Goal: Use online tool/utility: Utilize a website feature to perform a specific function

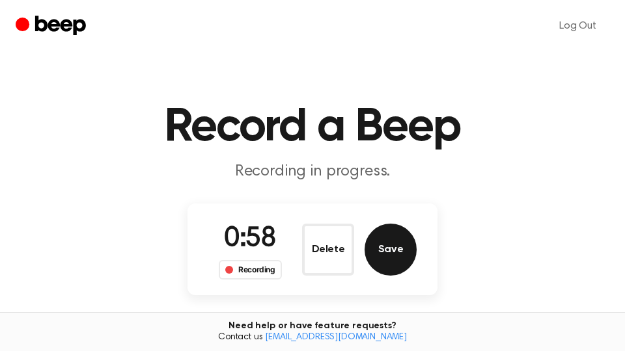
drag, startPoint x: 407, startPoint y: 250, endPoint x: 475, endPoint y: 282, distance: 75.7
click at [406, 251] on button "Save" at bounding box center [390, 250] width 52 height 52
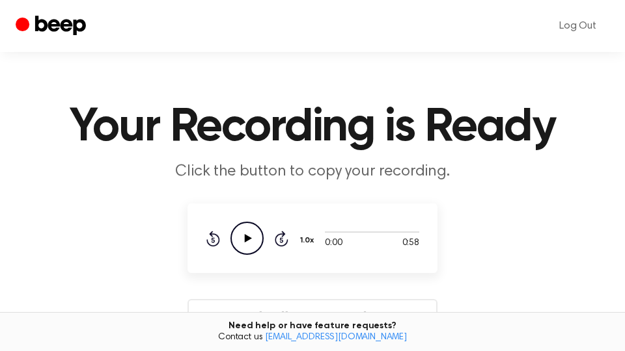
scroll to position [221, 0]
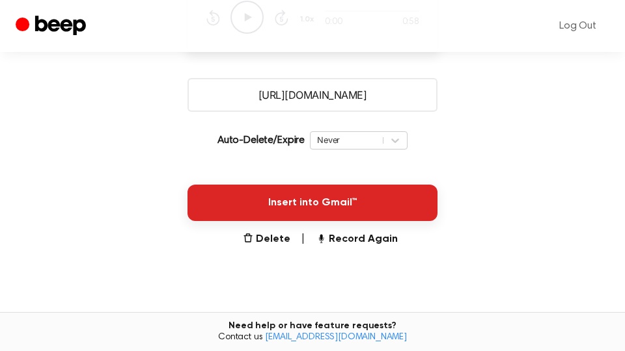
click at [373, 205] on button "Insert into Gmail™" at bounding box center [312, 203] width 250 height 36
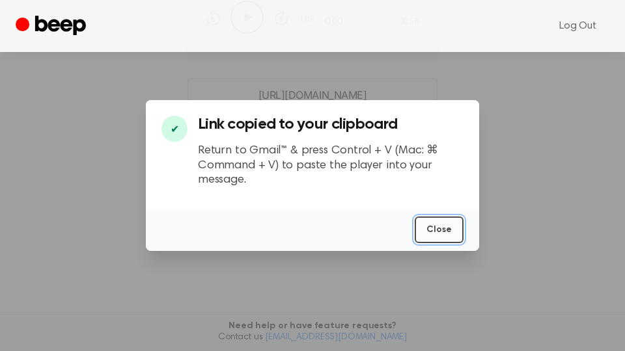
click at [434, 232] on button "Close" at bounding box center [438, 230] width 49 height 27
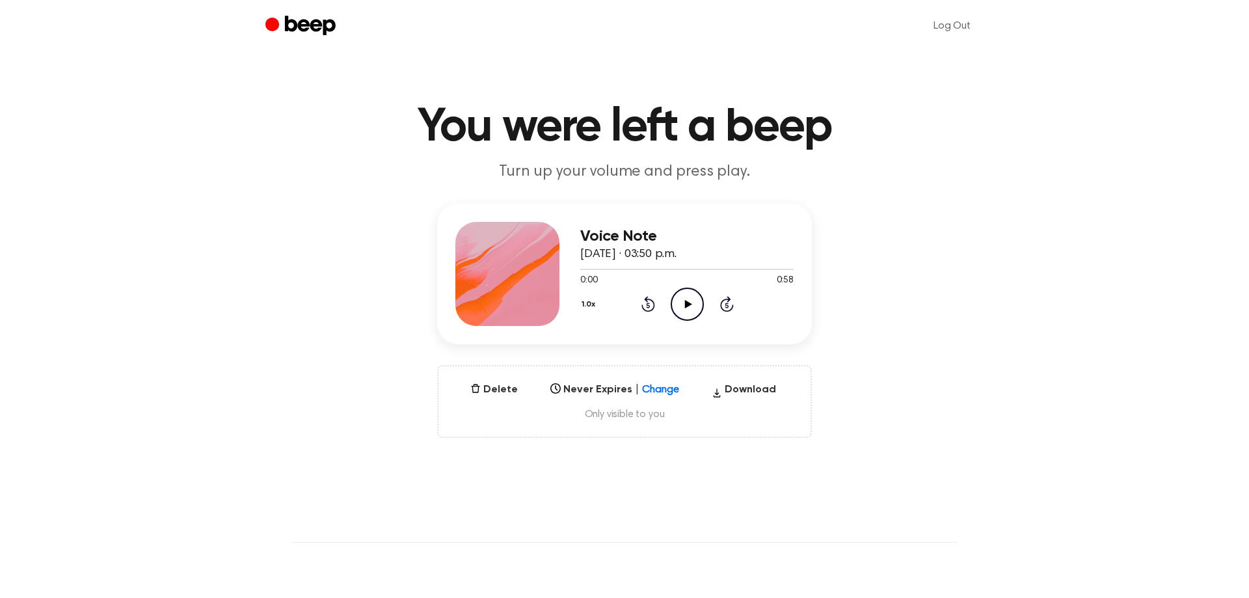
click at [684, 305] on icon "Play Audio" at bounding box center [687, 304] width 33 height 33
drag, startPoint x: 685, startPoint y: 305, endPoint x: 618, endPoint y: 189, distance: 133.5
click at [685, 305] on icon at bounding box center [688, 304] width 6 height 8
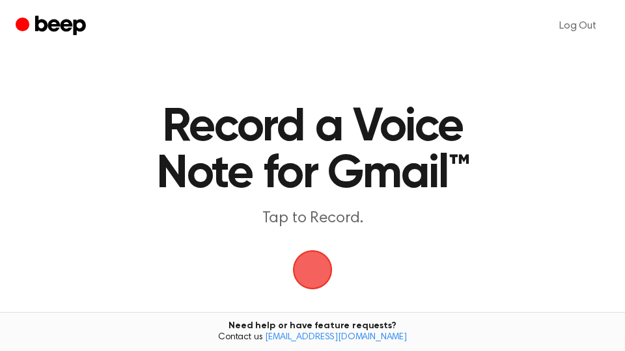
click at [324, 275] on span "button" at bounding box center [312, 270] width 36 height 36
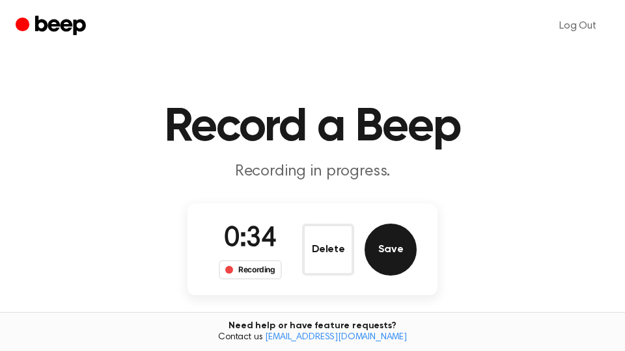
drag, startPoint x: 389, startPoint y: 251, endPoint x: 598, endPoint y: 247, distance: 208.9
click at [390, 251] on button "Save" at bounding box center [390, 250] width 52 height 52
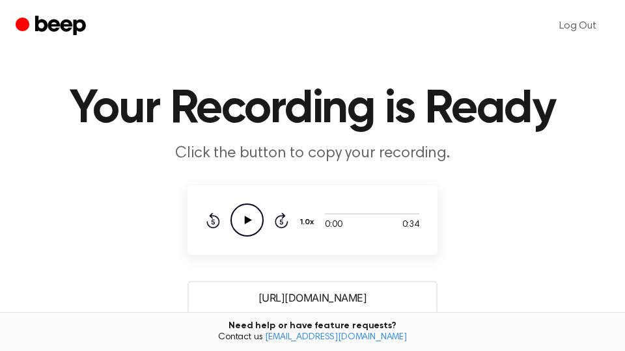
scroll to position [221, 0]
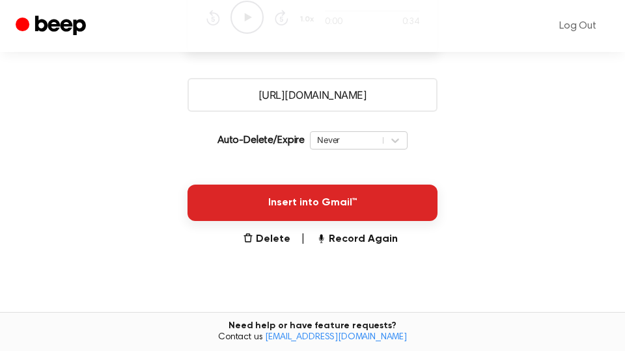
click at [368, 195] on button "Insert into Gmail™" at bounding box center [312, 203] width 250 height 36
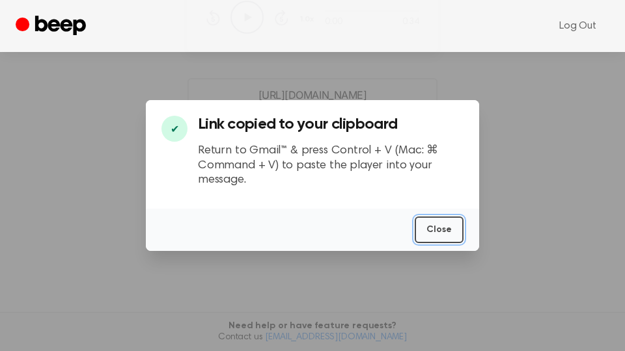
click at [434, 229] on button "Close" at bounding box center [438, 230] width 49 height 27
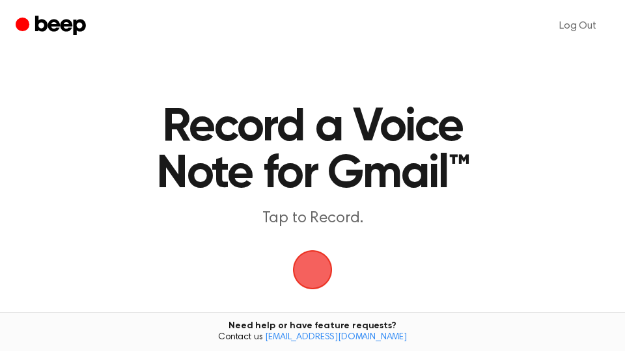
click at [317, 262] on span "button" at bounding box center [312, 270] width 36 height 36
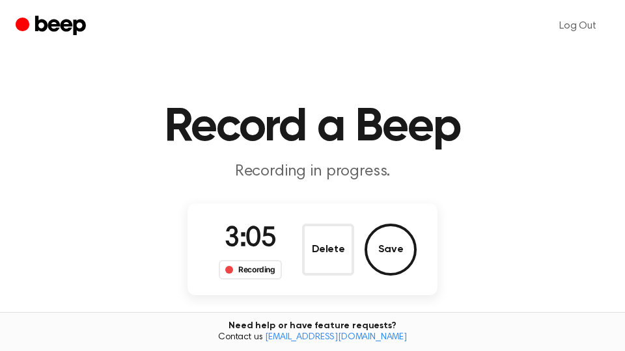
click at [388, 247] on button "Save" at bounding box center [390, 250] width 52 height 52
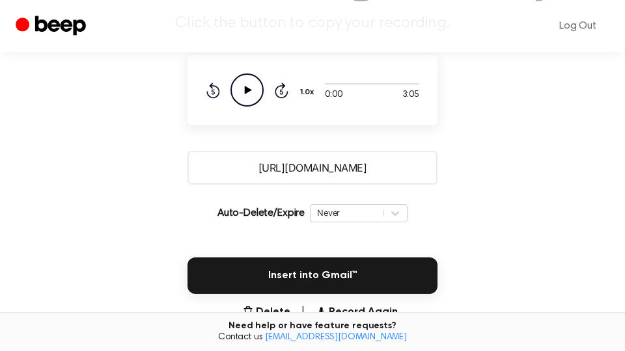
scroll to position [221, 0]
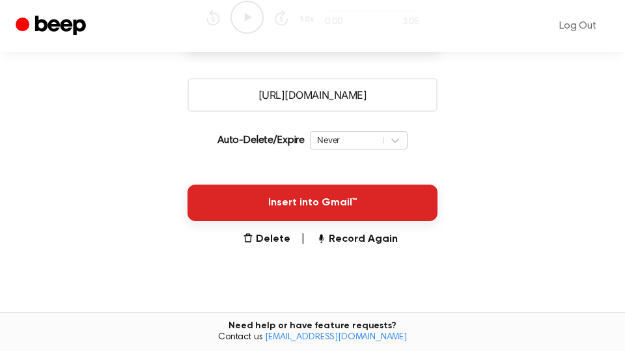
click at [359, 206] on button "Insert into Gmail™" at bounding box center [312, 203] width 250 height 36
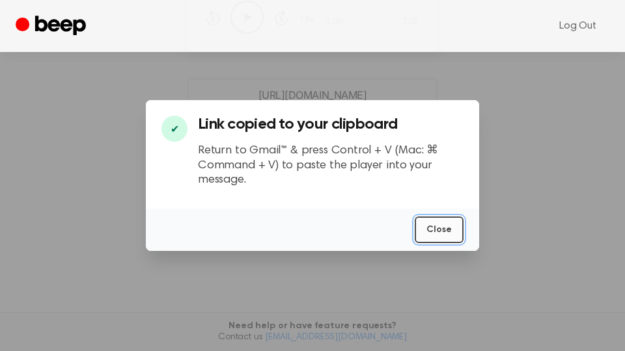
click at [444, 229] on button "Close" at bounding box center [438, 230] width 49 height 27
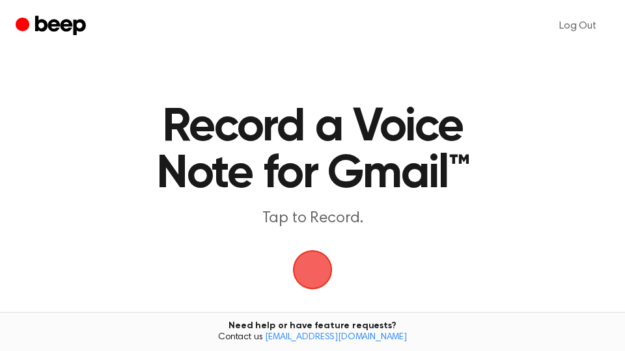
click at [321, 278] on span "button" at bounding box center [312, 270] width 56 height 56
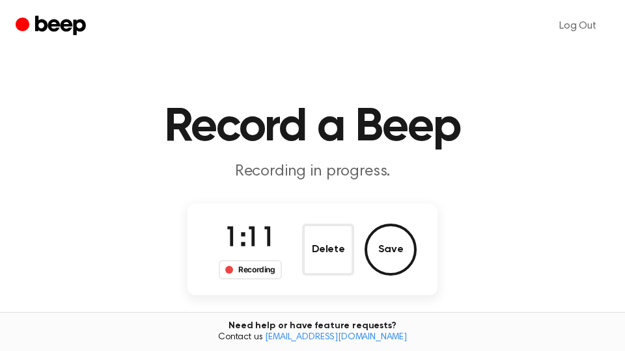
drag, startPoint x: 414, startPoint y: 259, endPoint x: 397, endPoint y: 247, distance: 21.0
click at [405, 254] on button "Save" at bounding box center [390, 250] width 52 height 52
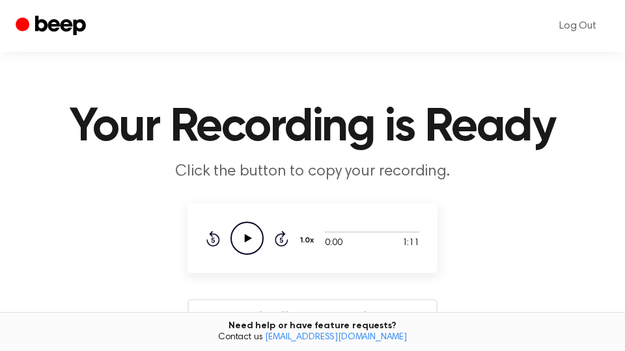
scroll to position [221, 0]
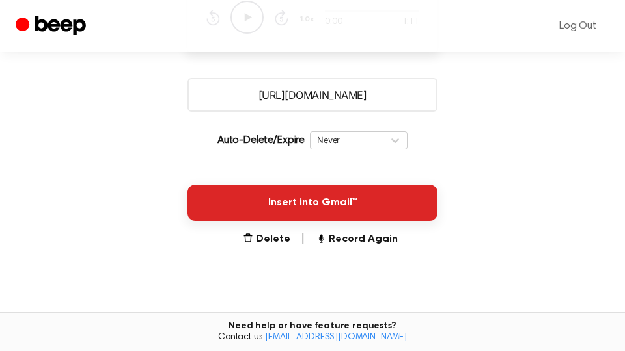
click at [371, 196] on button "Insert into Gmail™" at bounding box center [312, 203] width 250 height 36
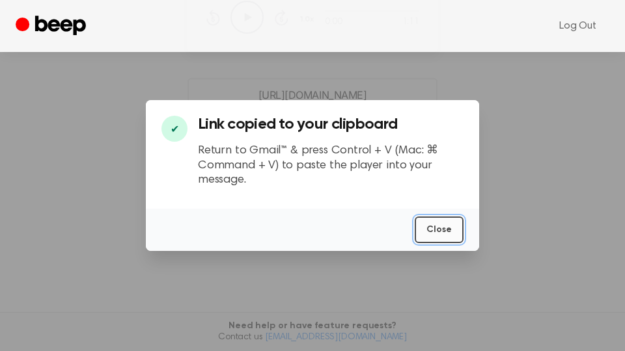
click at [437, 230] on button "Close" at bounding box center [438, 230] width 49 height 27
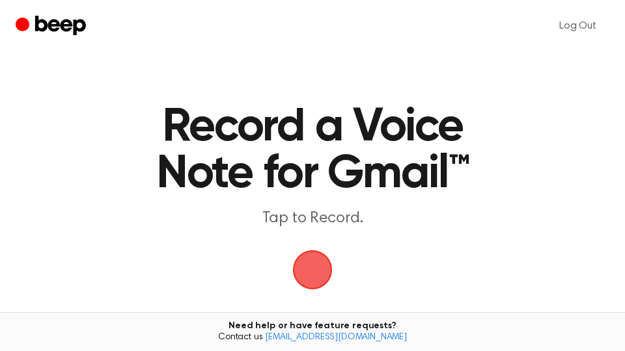
drag, startPoint x: 309, startPoint y: 267, endPoint x: 371, endPoint y: 183, distance: 103.7
click at [312, 262] on span "button" at bounding box center [313, 271] width 40 height 40
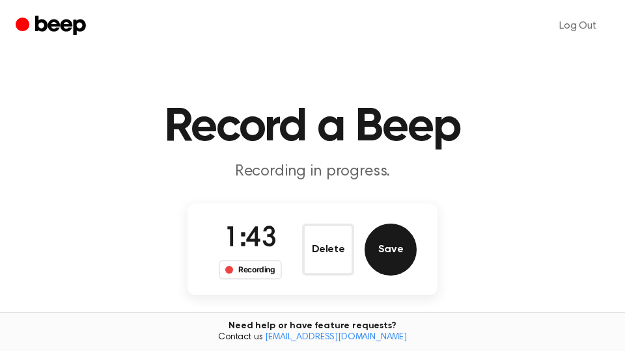
click at [401, 251] on button "Save" at bounding box center [390, 250] width 52 height 52
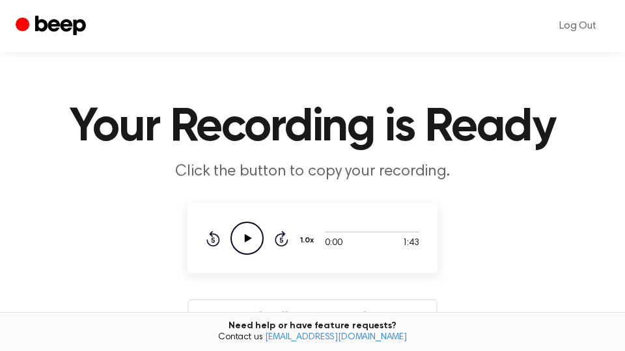
scroll to position [221, 0]
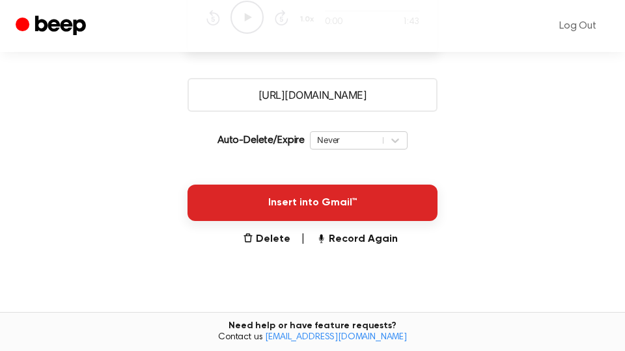
click at [352, 213] on button "Insert into Gmail™" at bounding box center [312, 203] width 250 height 36
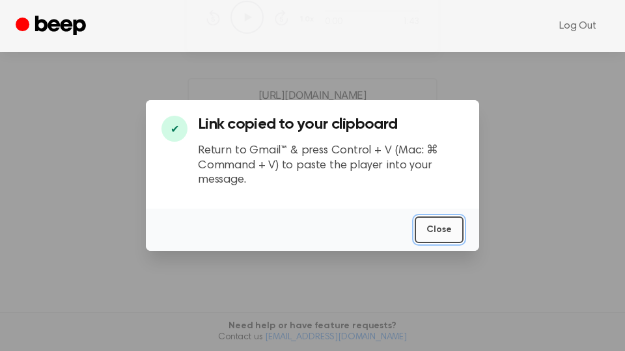
click at [442, 227] on button "Close" at bounding box center [438, 230] width 49 height 27
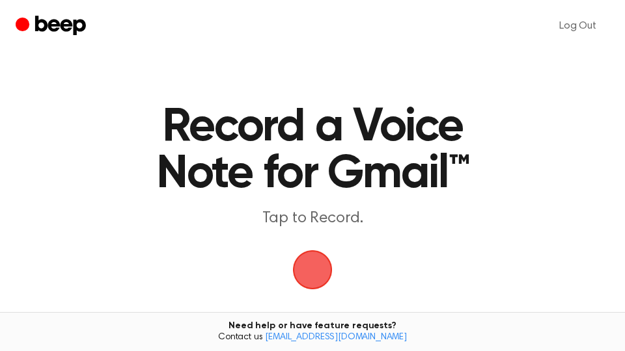
click at [327, 267] on span "button" at bounding box center [312, 270] width 36 height 36
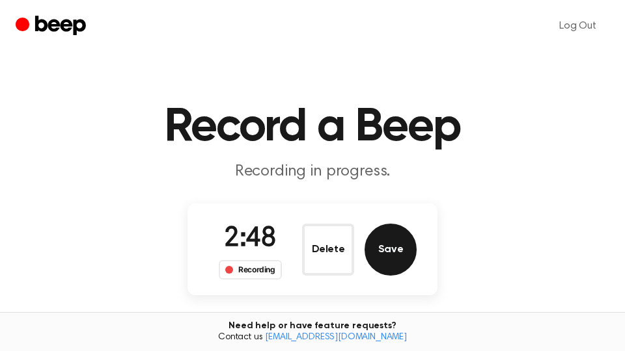
click at [391, 243] on button "Save" at bounding box center [390, 250] width 52 height 52
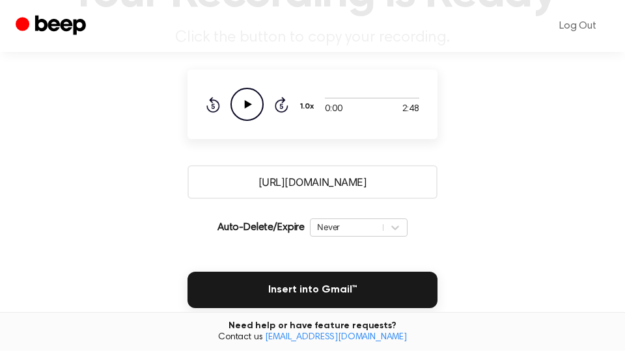
scroll to position [221, 0]
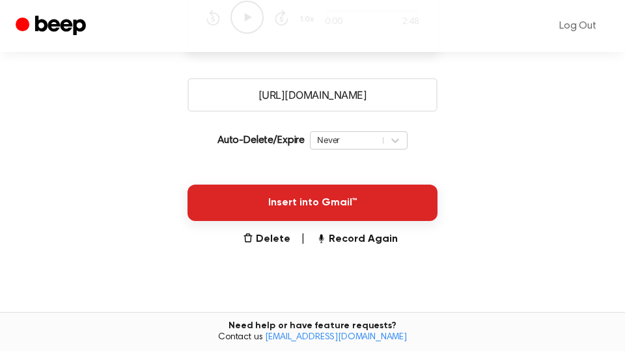
click at [383, 206] on button "Insert into Gmail™" at bounding box center [312, 203] width 250 height 36
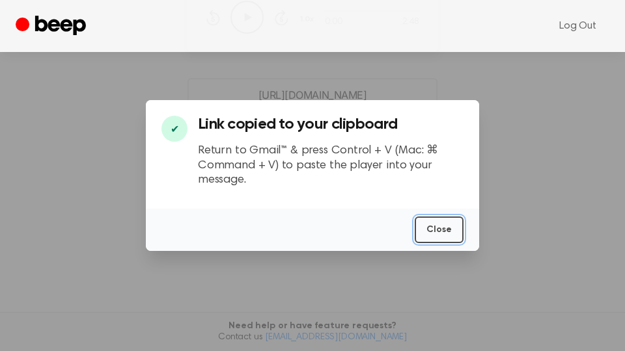
drag, startPoint x: 441, startPoint y: 231, endPoint x: 424, endPoint y: 5, distance: 227.1
click at [441, 230] on button "Close" at bounding box center [438, 230] width 49 height 27
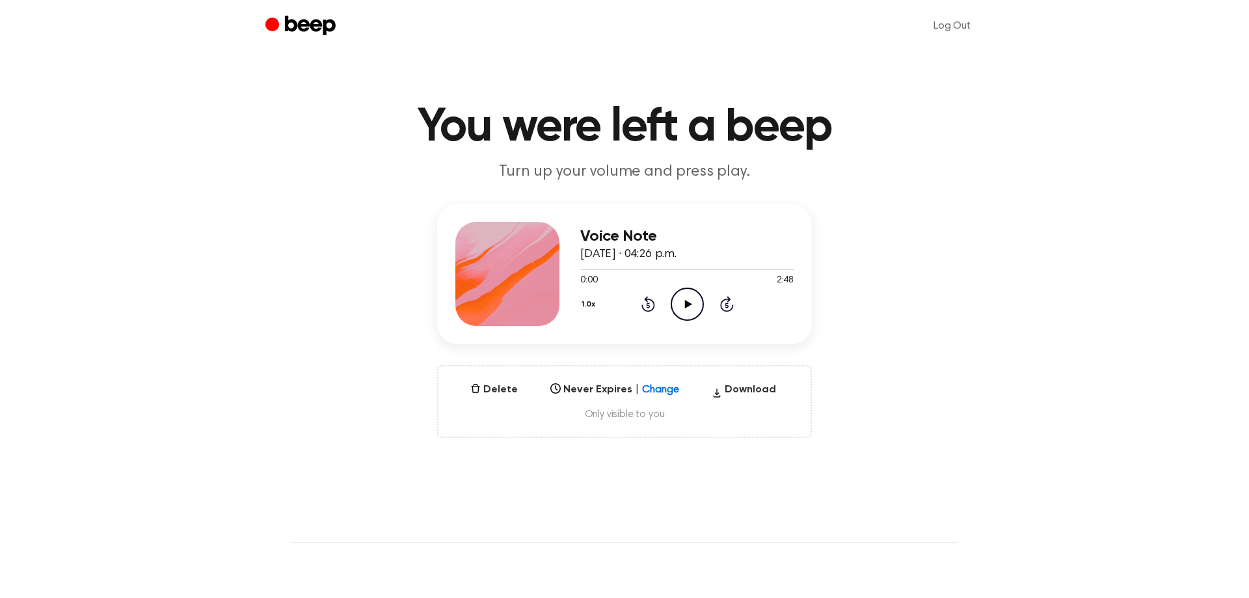
click at [685, 304] on icon at bounding box center [688, 304] width 7 height 8
click at [686, 304] on icon at bounding box center [688, 304] width 6 height 8
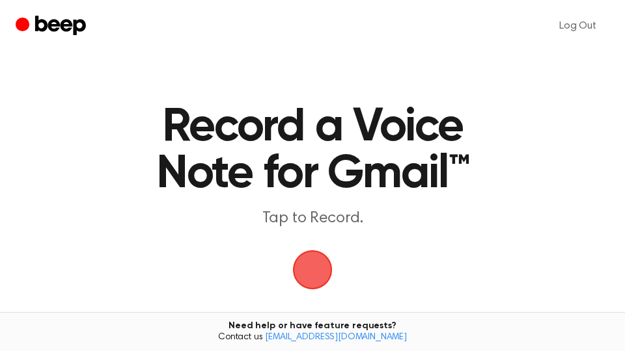
click at [326, 270] on span "button" at bounding box center [312, 270] width 50 height 50
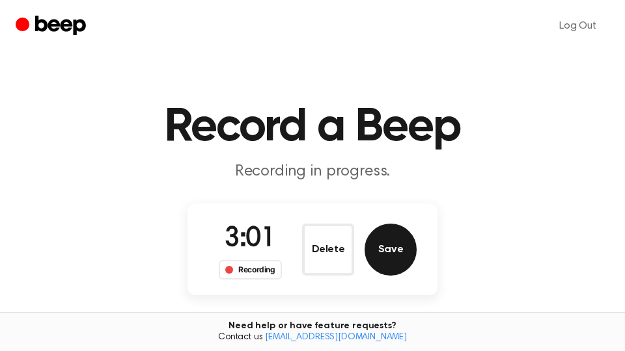
click at [405, 256] on button "Save" at bounding box center [390, 250] width 52 height 52
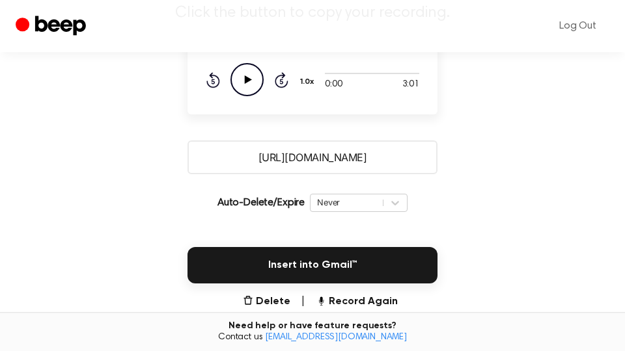
scroll to position [345, 0]
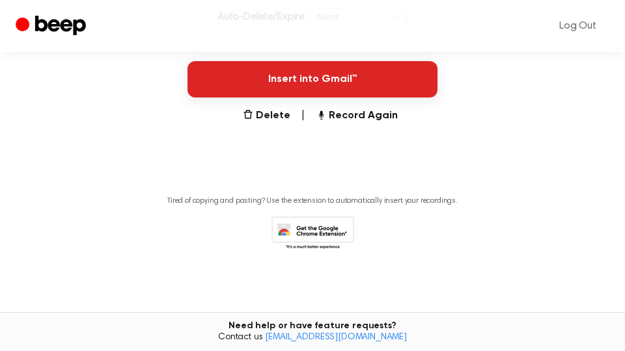
click at [351, 74] on button "Insert into Gmail™" at bounding box center [312, 79] width 250 height 36
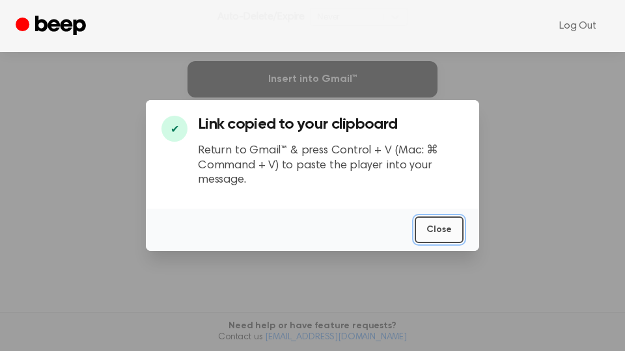
click at [426, 231] on button "Close" at bounding box center [438, 230] width 49 height 27
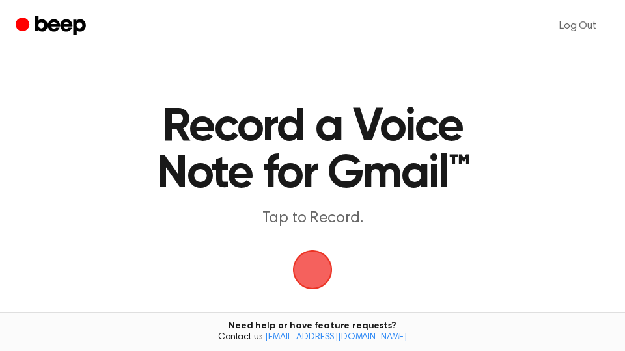
drag, startPoint x: 318, startPoint y: 273, endPoint x: 327, endPoint y: 272, distance: 9.8
click at [318, 273] on span "button" at bounding box center [312, 270] width 47 height 47
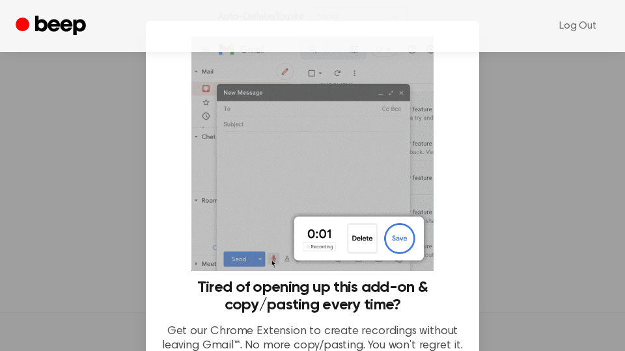
scroll to position [129, 0]
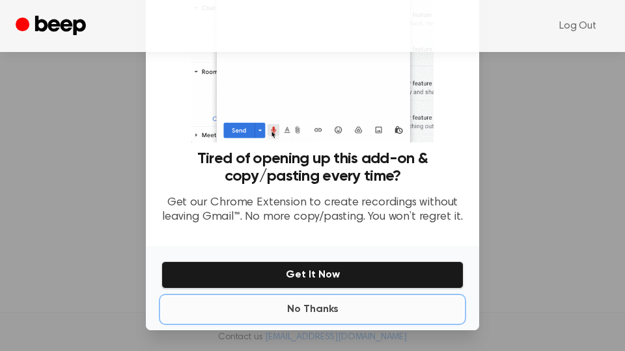
click at [354, 308] on button "No Thanks" at bounding box center [312, 310] width 302 height 26
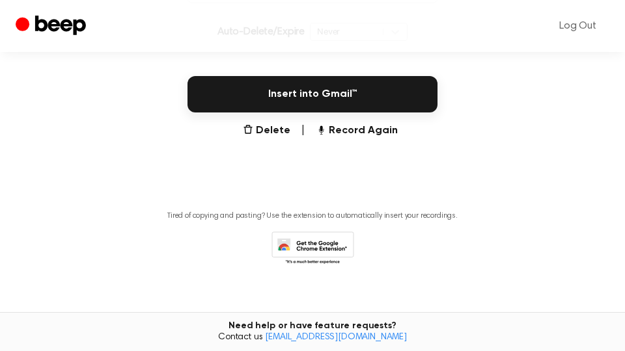
scroll to position [124, 0]
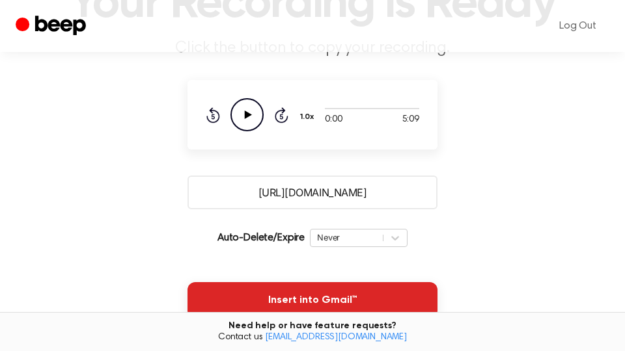
click at [381, 293] on button "Insert into Gmail™" at bounding box center [312, 300] width 250 height 36
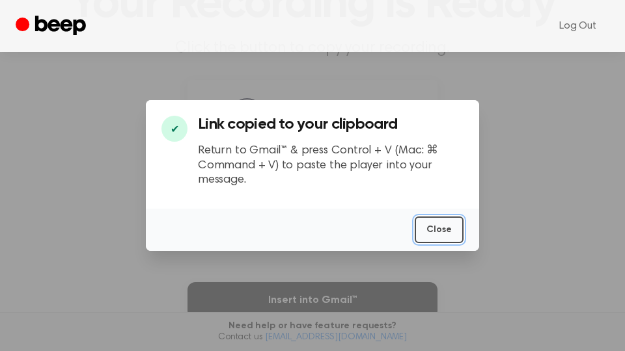
click at [442, 226] on button "Close" at bounding box center [438, 230] width 49 height 27
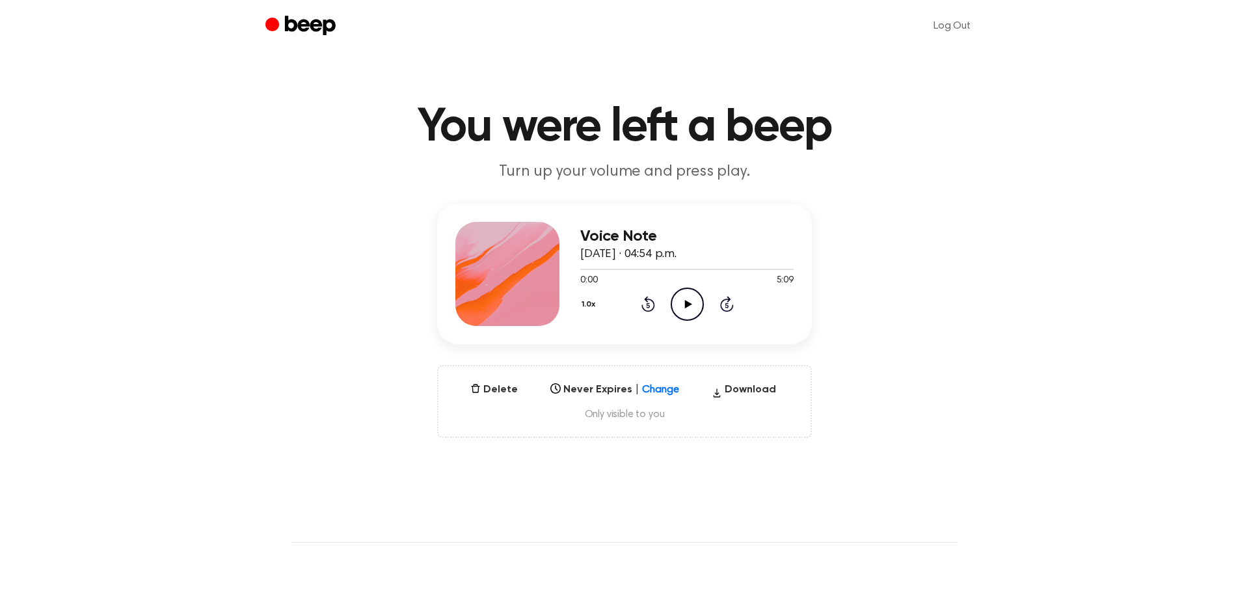
click at [683, 299] on icon "Play Audio" at bounding box center [687, 304] width 33 height 33
click at [784, 271] on div at bounding box center [686, 269] width 213 height 10
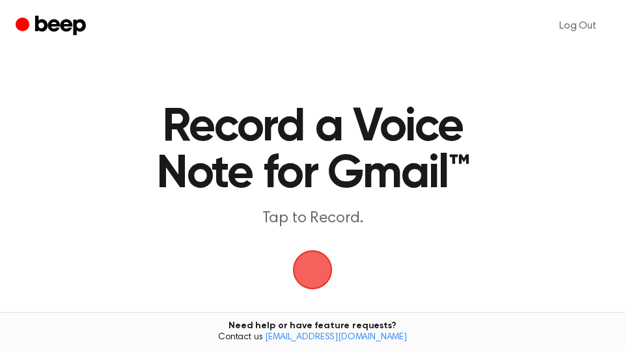
click at [316, 268] on span "button" at bounding box center [312, 270] width 36 height 36
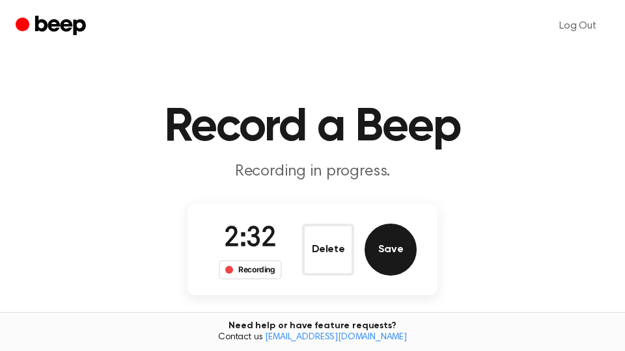
click at [392, 256] on button "Save" at bounding box center [390, 250] width 52 height 52
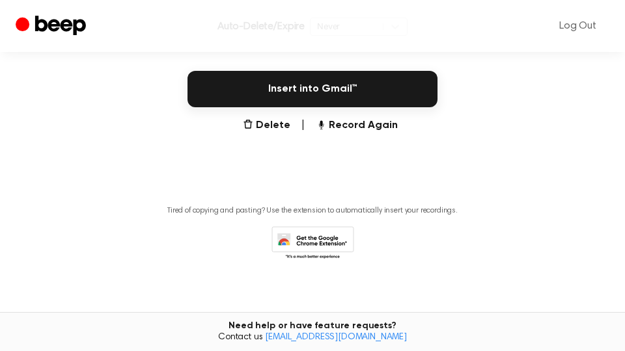
scroll to position [345, 0]
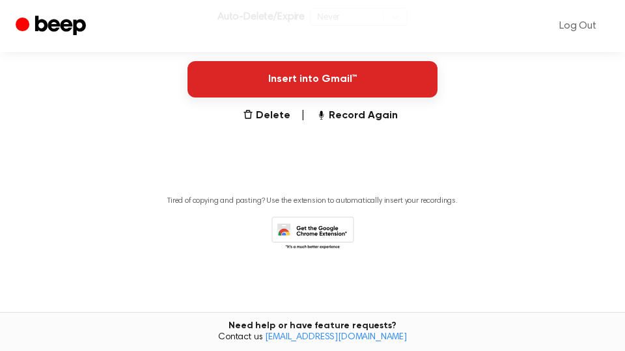
click at [378, 94] on button "Insert into Gmail™" at bounding box center [312, 79] width 250 height 36
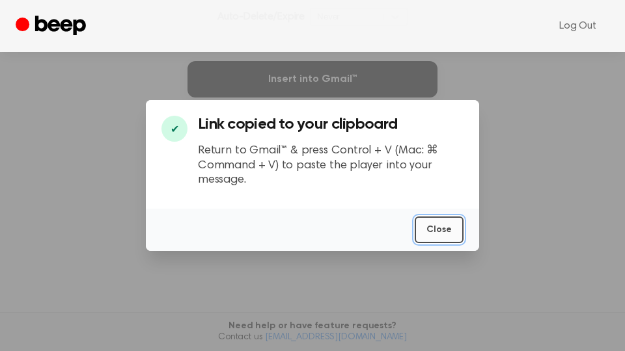
click at [446, 231] on button "Close" at bounding box center [438, 230] width 49 height 27
